Goal: Task Accomplishment & Management: Complete application form

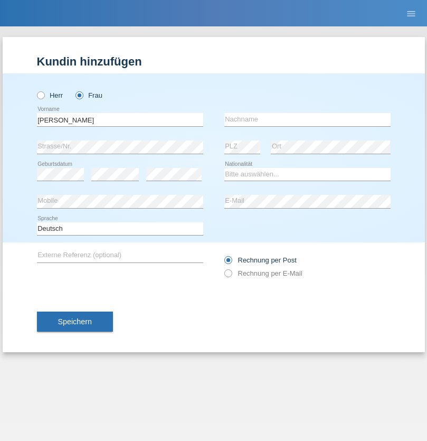
type input "Diana"
click at [307, 119] on input "text" at bounding box center [307, 119] width 166 height 13
type input "Baloh"
select select "CH"
radio input "true"
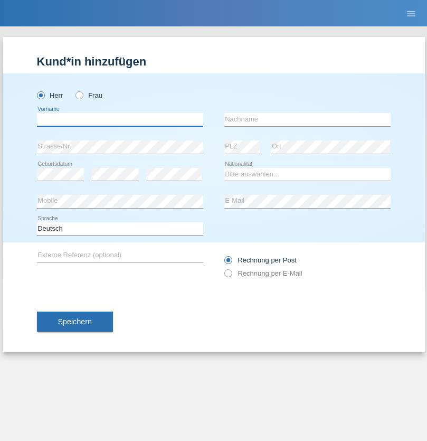
click at [120, 119] on input "text" at bounding box center [120, 119] width 166 height 13
type input "ILIR"
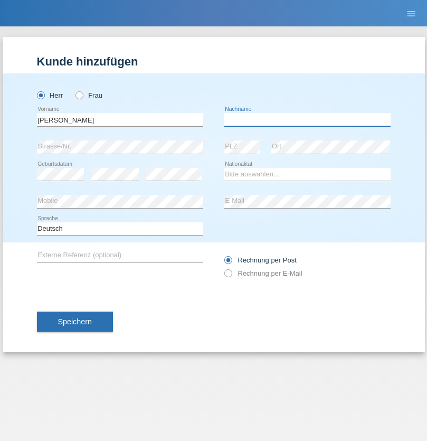
click at [307, 119] on input "text" at bounding box center [307, 119] width 166 height 13
type input "LIMANI"
select select "RS"
select select "C"
select select "12"
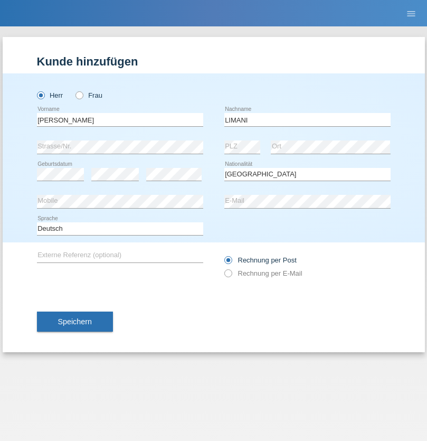
select select "07"
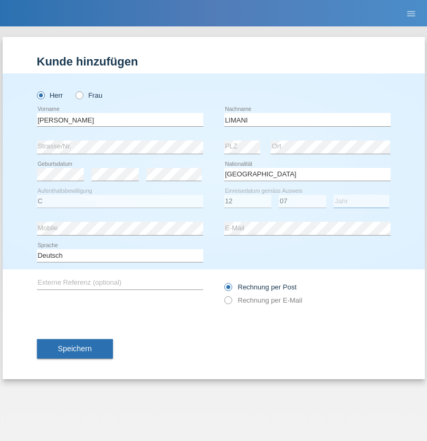
select select "1998"
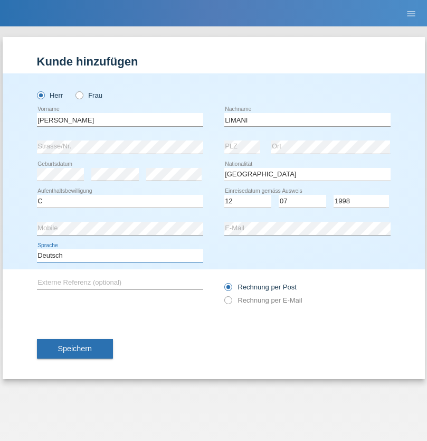
select select "en"
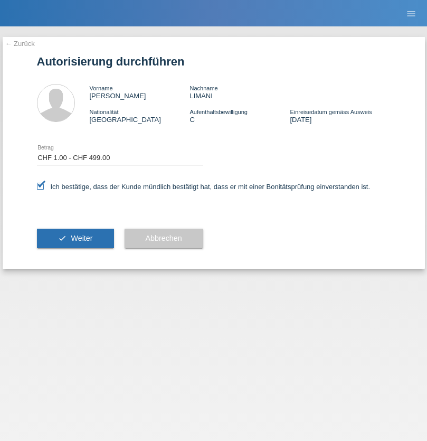
select select "1"
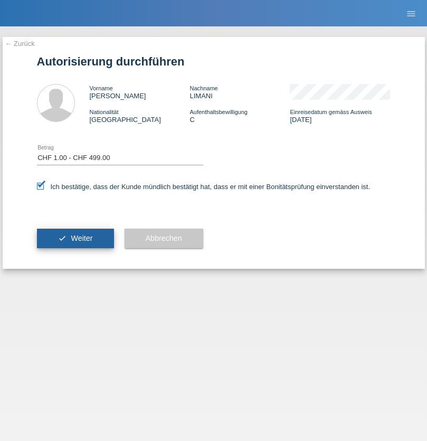
click at [75, 238] on span "Weiter" at bounding box center [82, 238] width 22 height 8
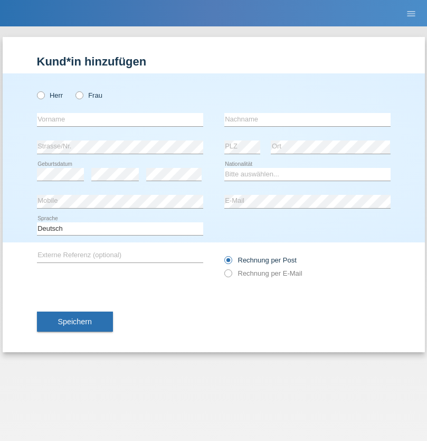
radio input "true"
click at [120, 119] on input "text" at bounding box center [120, 119] width 166 height 13
type input "guy"
click at [307, 119] on input "text" at bounding box center [307, 119] width 166 height 13
type input "massamba"
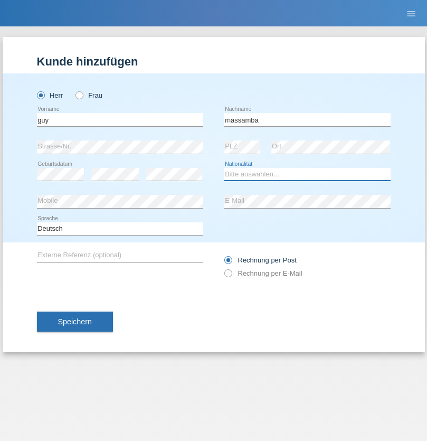
select select "CH"
radio input "true"
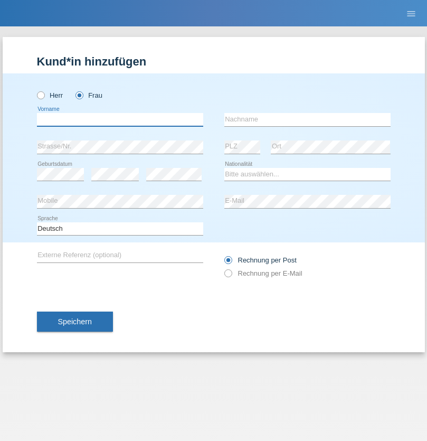
click at [120, 119] on input "text" at bounding box center [120, 119] width 166 height 13
type input "Nathalie"
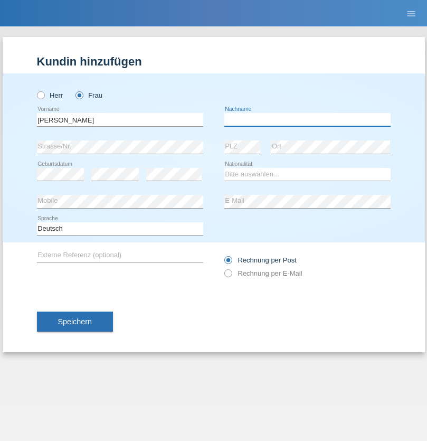
click at [307, 119] on input "text" at bounding box center [307, 119] width 166 height 13
type input "Marti"
select select "CH"
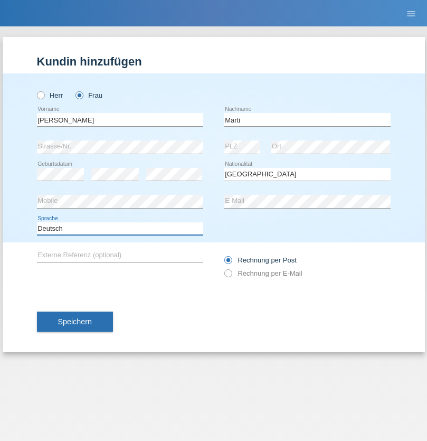
select select "en"
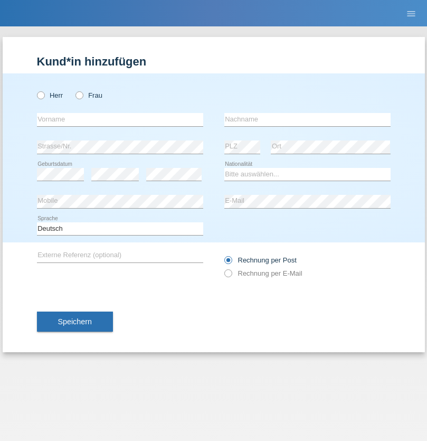
radio input "true"
click at [120, 119] on input "text" at bounding box center [120, 119] width 166 height 13
type input "Betim"
click at [307, 119] on input "text" at bounding box center [307, 119] width 166 height 13
type input "Alija"
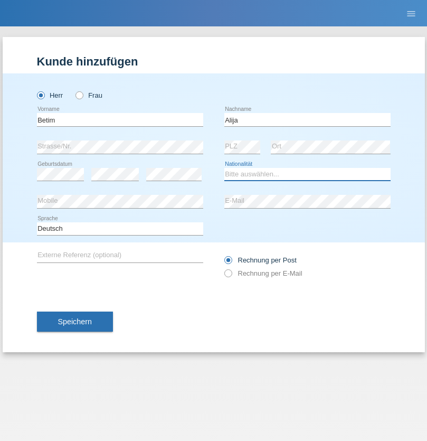
select select "MK"
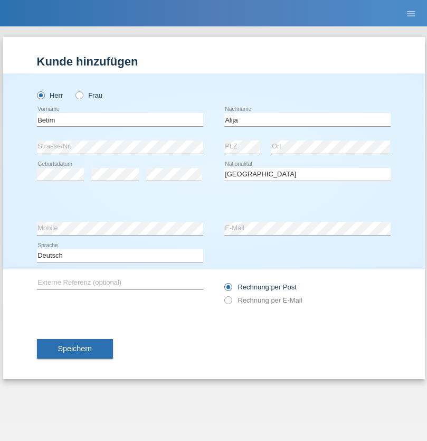
select select "C"
select select "12"
select select "08"
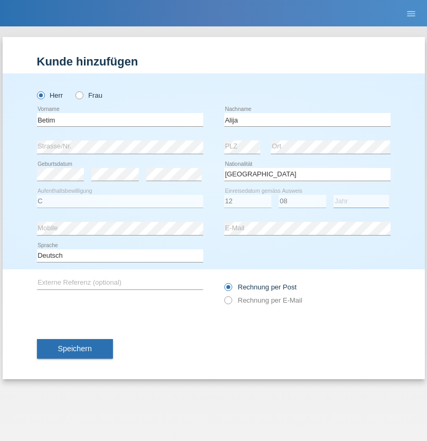
select select "2003"
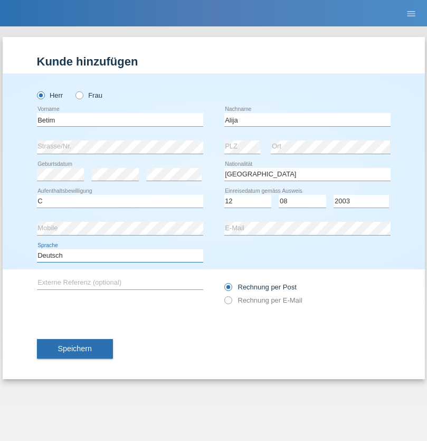
select select "en"
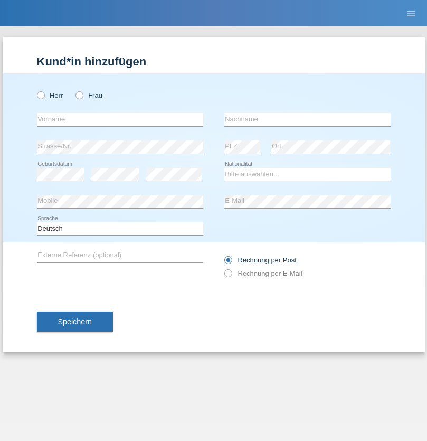
radio input "true"
click at [120, 119] on input "text" at bounding box center [120, 119] width 166 height 13
type input "Sasa"
click at [307, 119] on input "text" at bounding box center [307, 119] width 166 height 13
type input "Lazarevic"
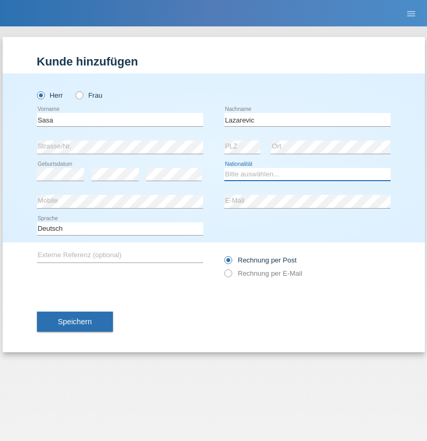
select select "RS"
select select "C"
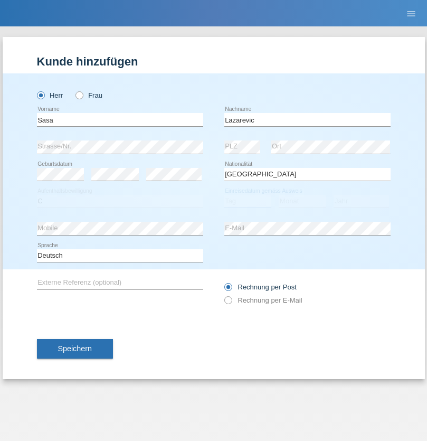
select select "16"
select select "10"
select select "1984"
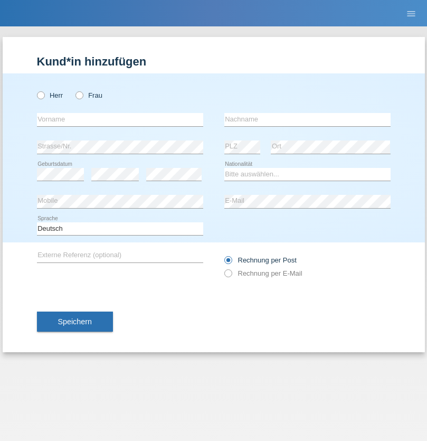
radio input "true"
click at [120, 119] on input "text" at bounding box center [120, 119] width 166 height 13
type input "kelmendi"
click at [307, 119] on input "text" at bounding box center [307, 119] width 166 height 13
type input "Edona"
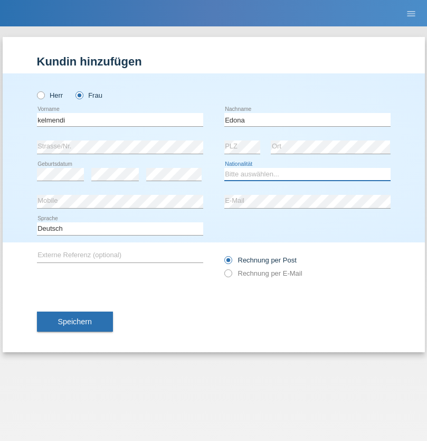
select select "XK"
select select "C"
select select "23"
select select "09"
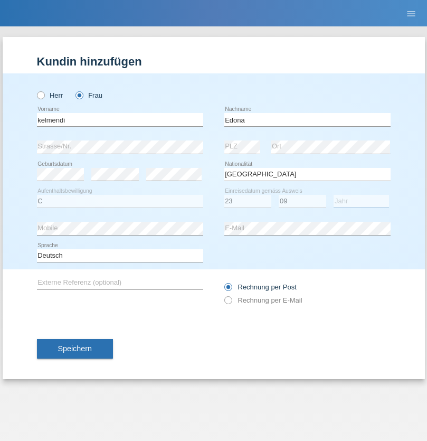
select select "2021"
